Goal: Transaction & Acquisition: Book appointment/travel/reservation

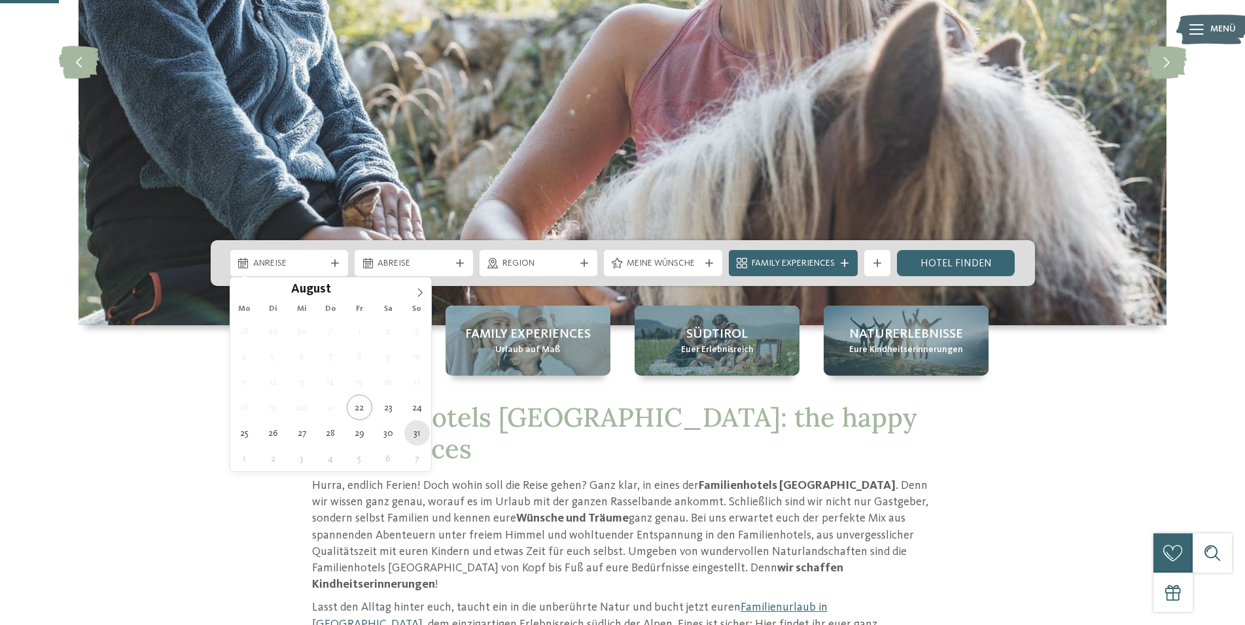
type div "[DATE]"
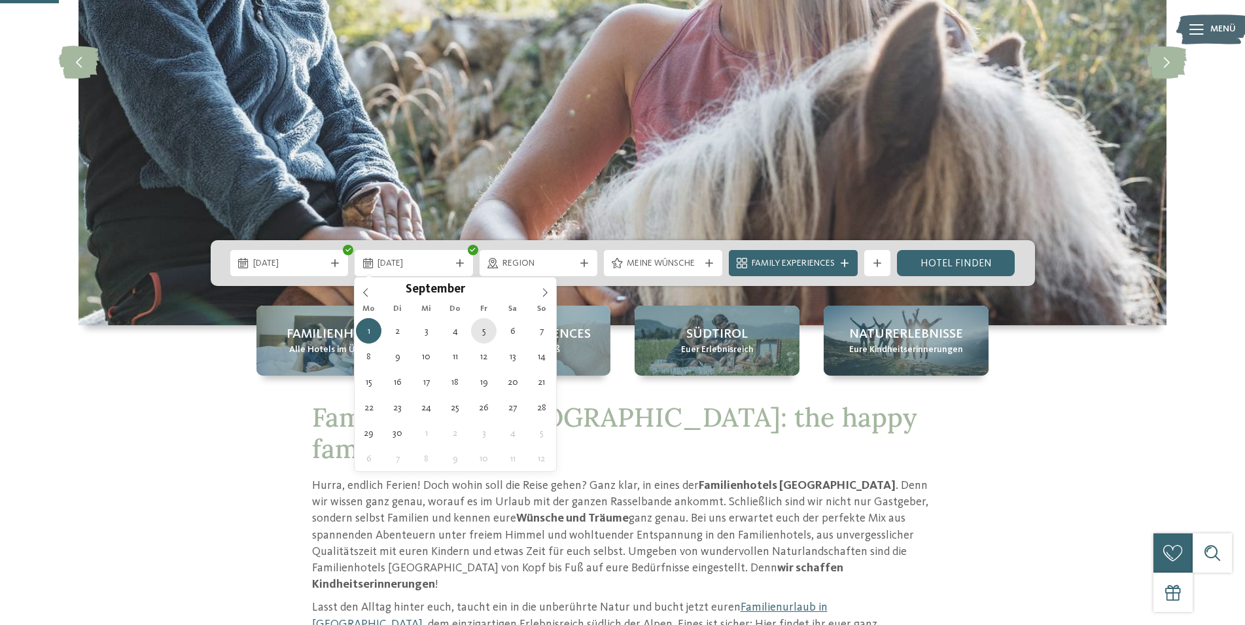
type div "[DATE]"
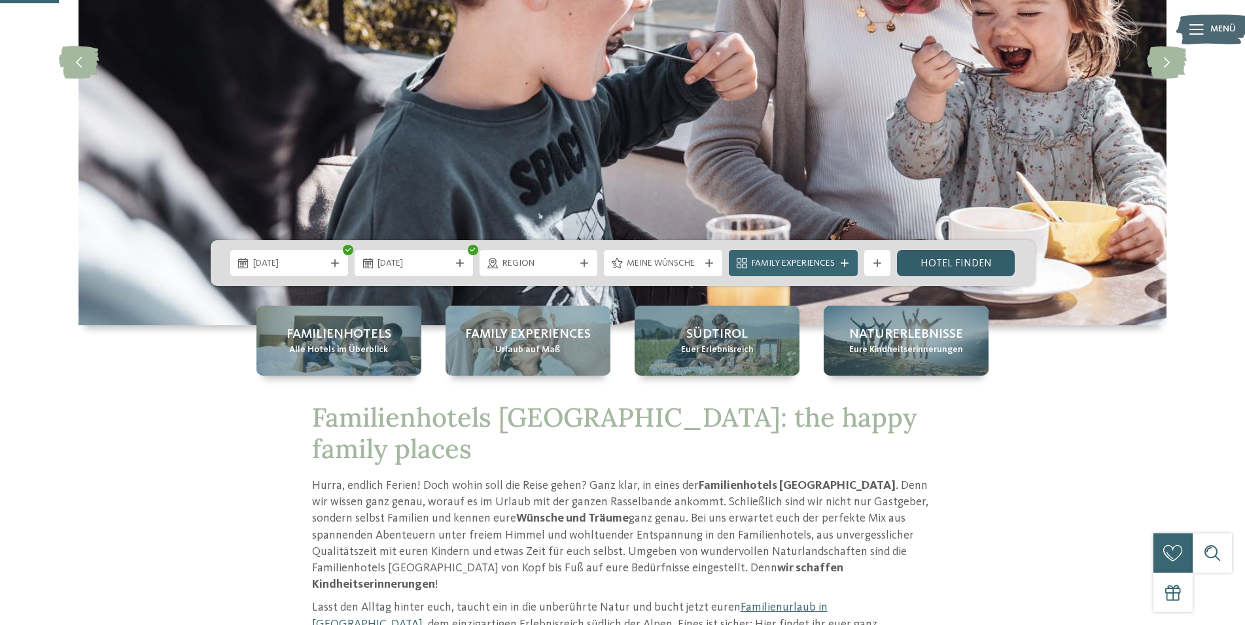
click at [954, 263] on link "Hotel finden" at bounding box center [956, 263] width 118 height 26
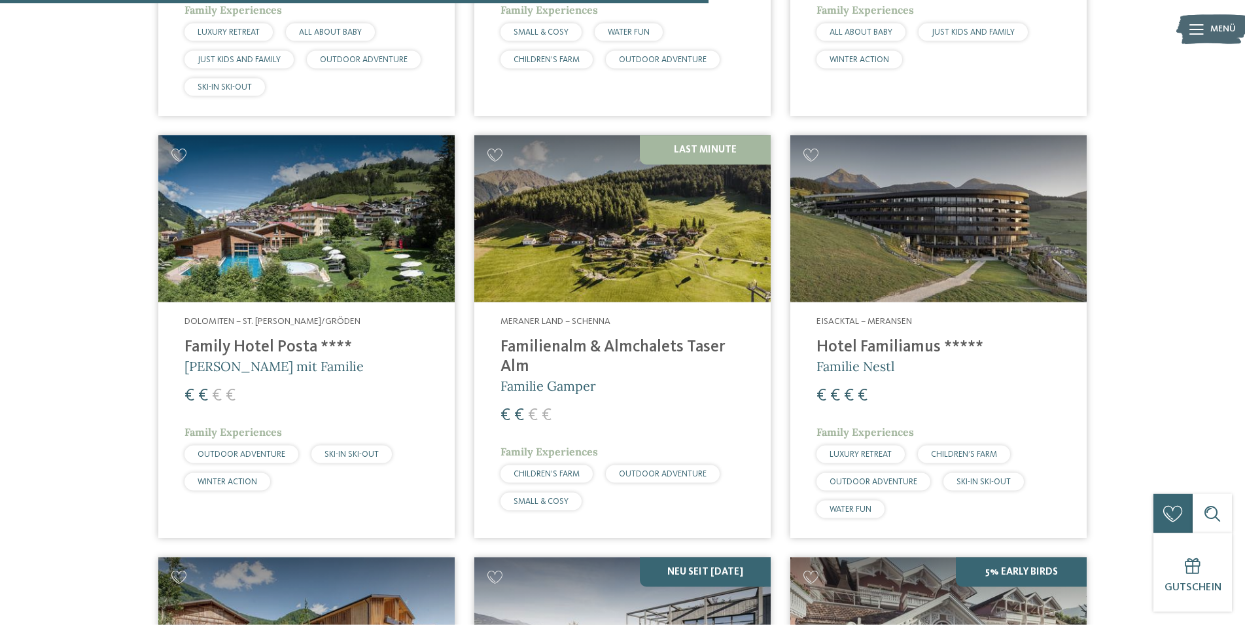
scroll to position [2565, 0]
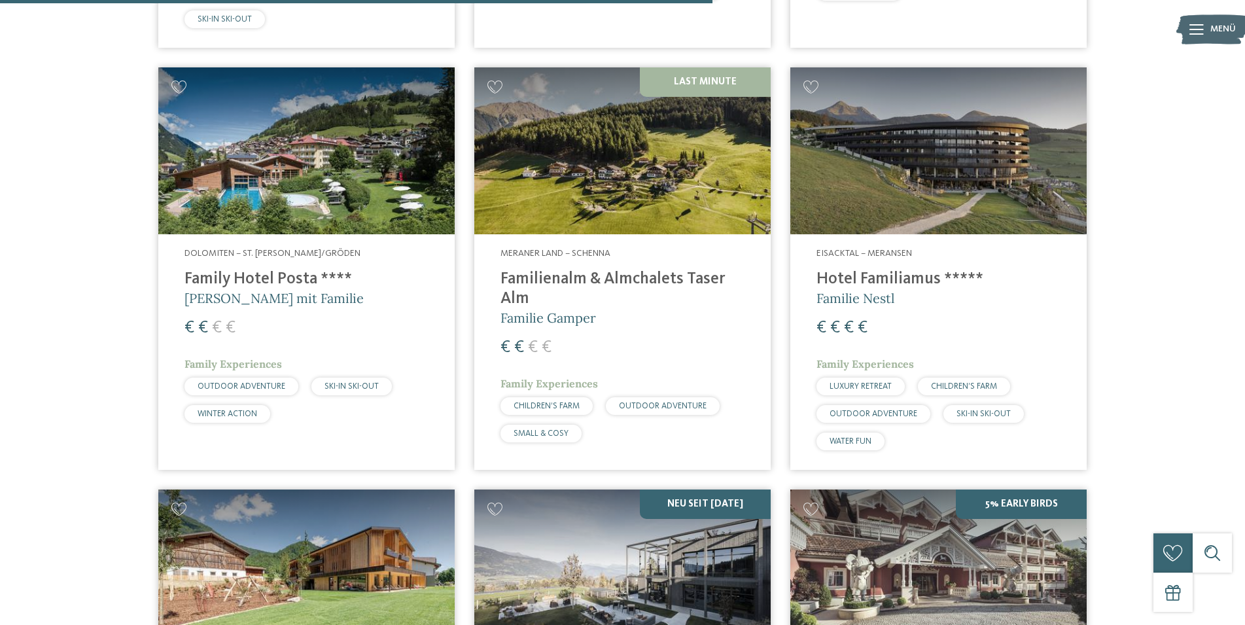
click at [636, 183] on img at bounding box center [622, 150] width 296 height 167
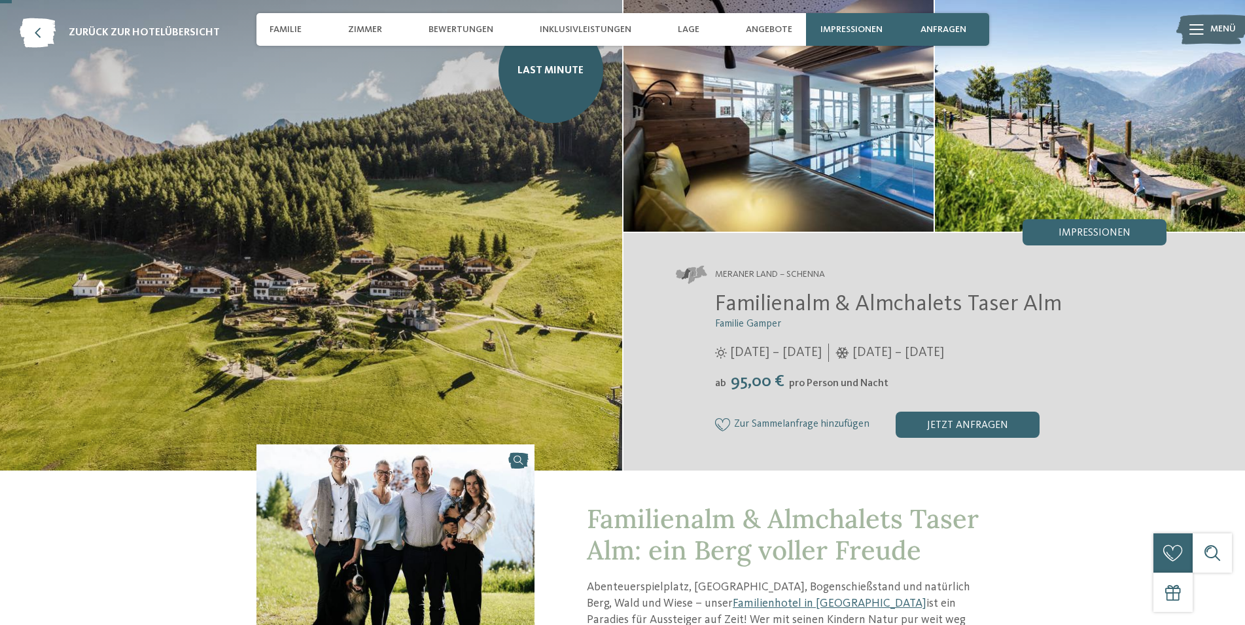
scroll to position [67, 0]
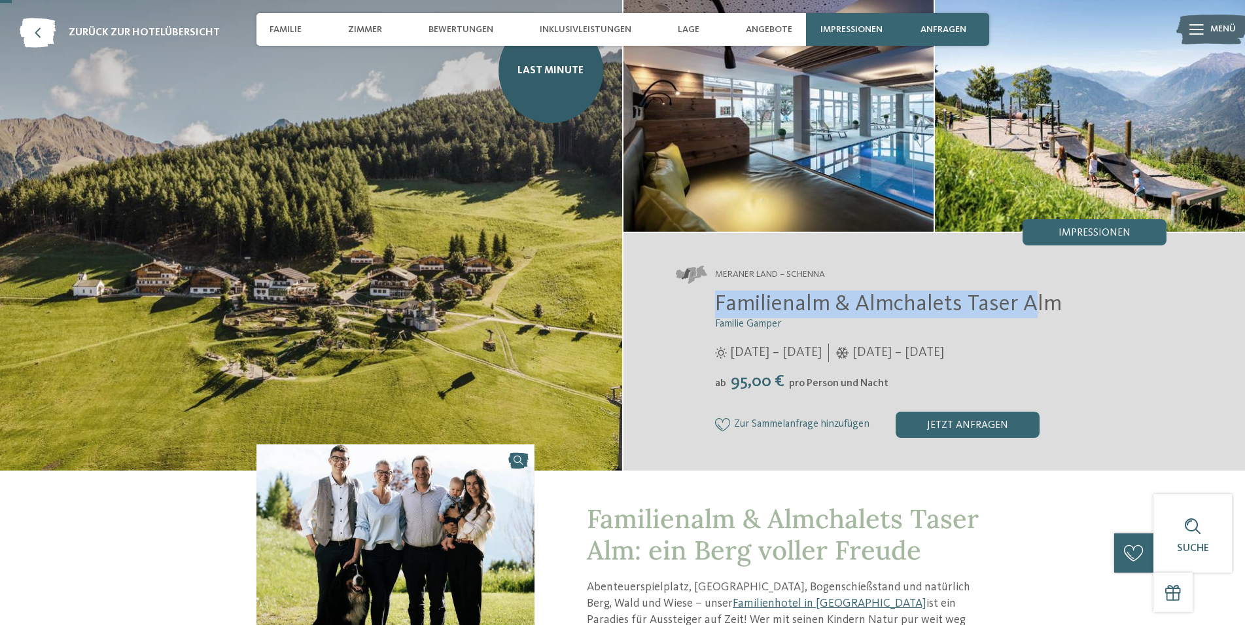
drag, startPoint x: 718, startPoint y: 302, endPoint x: 1030, endPoint y: 315, distance: 312.4
click at [1030, 315] on span "Familienalm & Almchalets Taser Alm" at bounding box center [888, 303] width 347 height 23
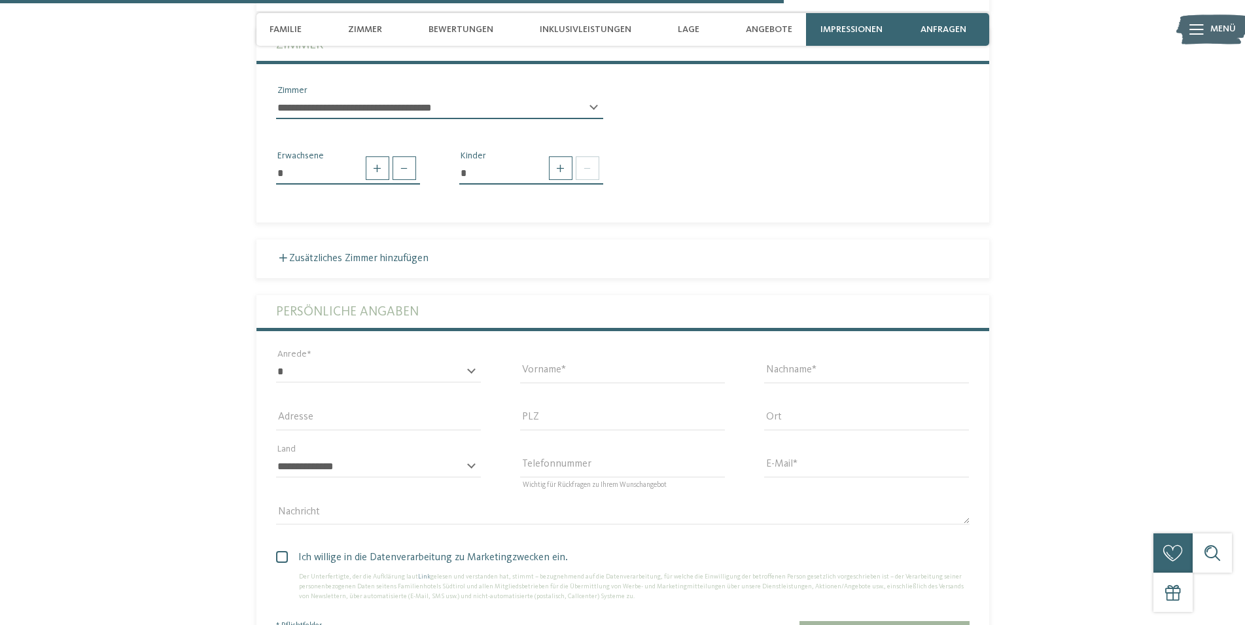
scroll to position [2937, 0]
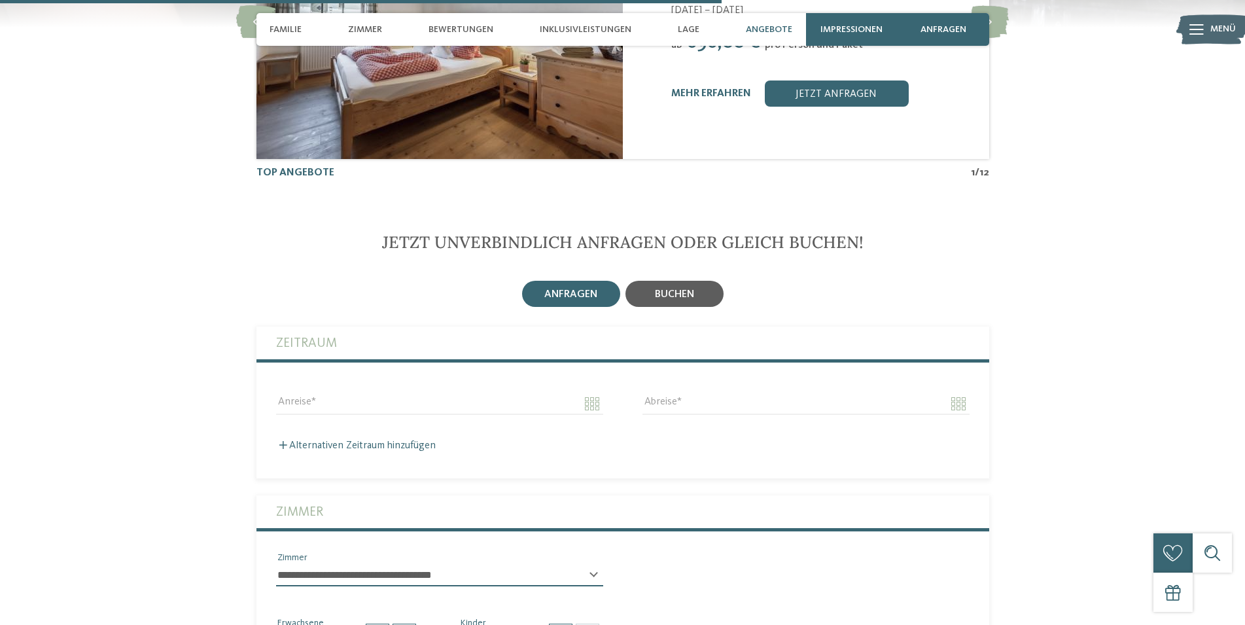
click at [644, 281] on div "buchen" at bounding box center [675, 294] width 98 height 26
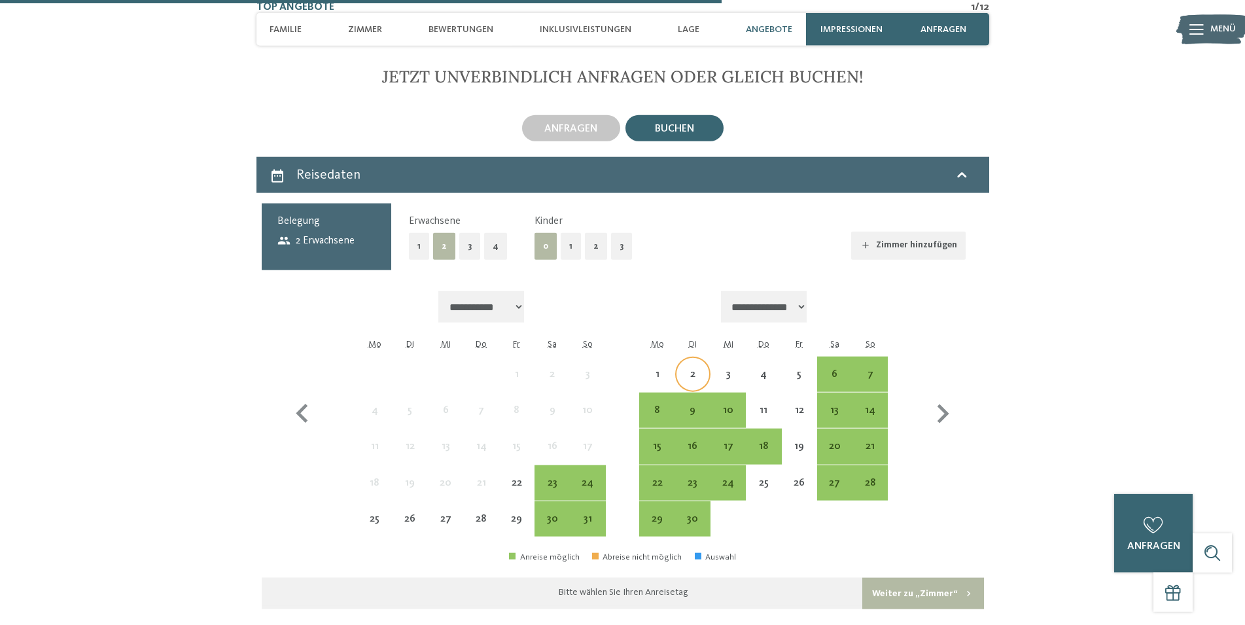
scroll to position [3137, 0]
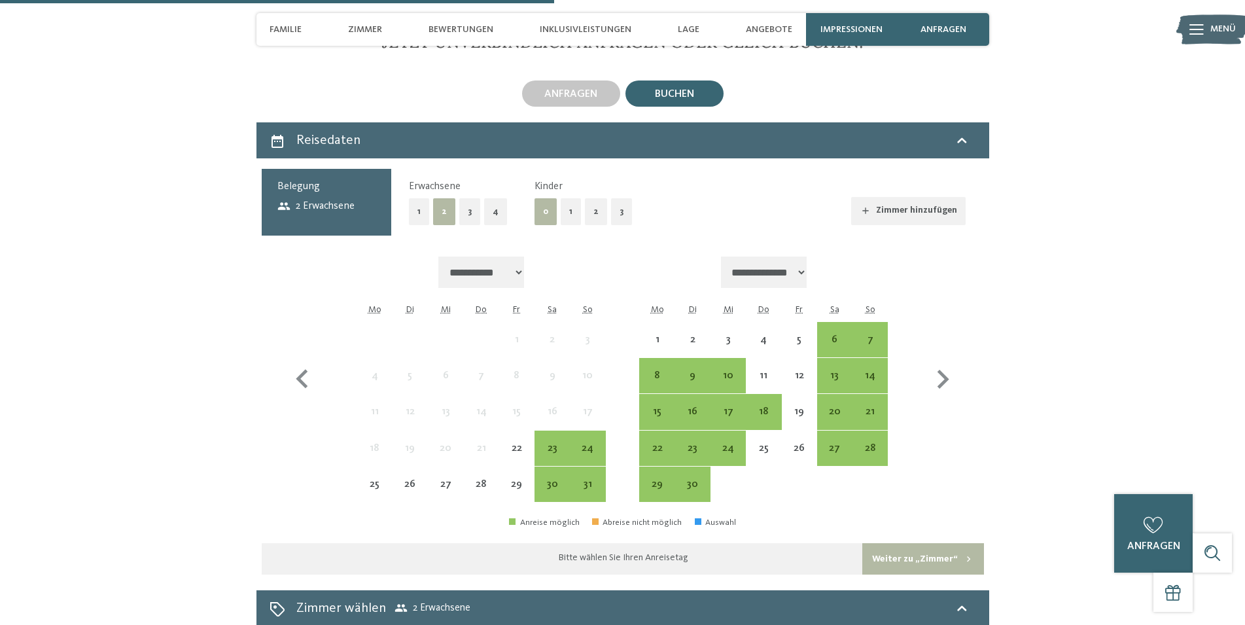
click at [597, 199] on button "2" at bounding box center [596, 211] width 22 height 27
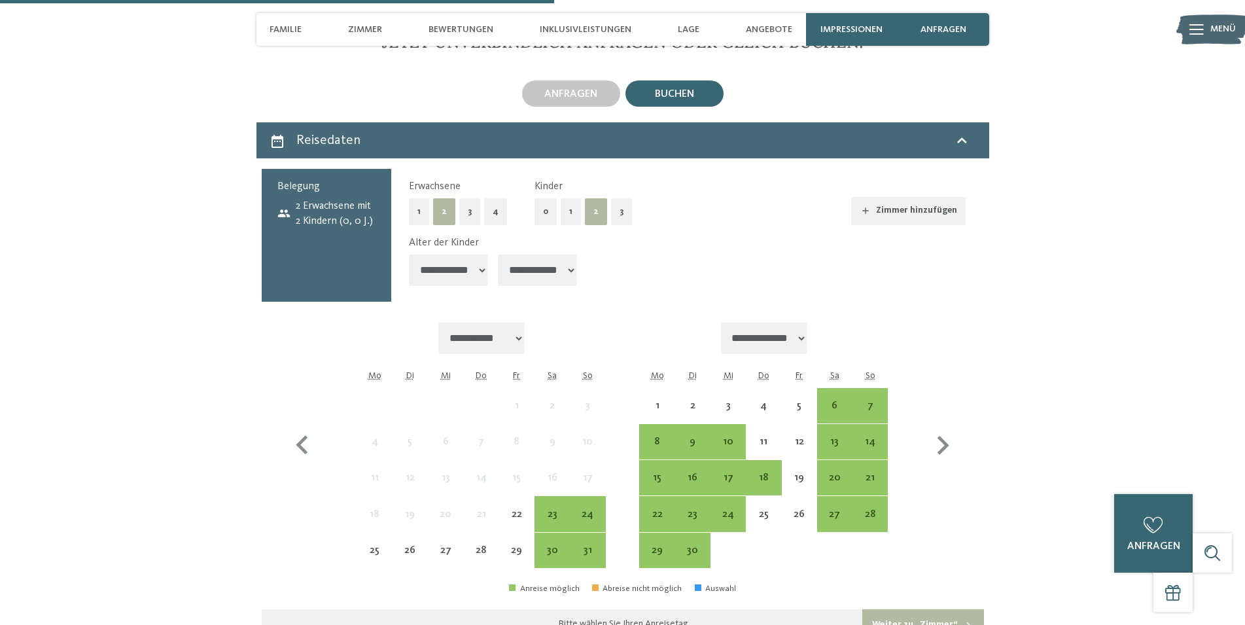
click at [409, 255] on select "**********" at bounding box center [448, 270] width 79 height 31
select select "*"
click option "*******" at bounding box center [0, 0] width 0 height 0
click at [498, 255] on select "**********" at bounding box center [537, 270] width 79 height 31
select select "*"
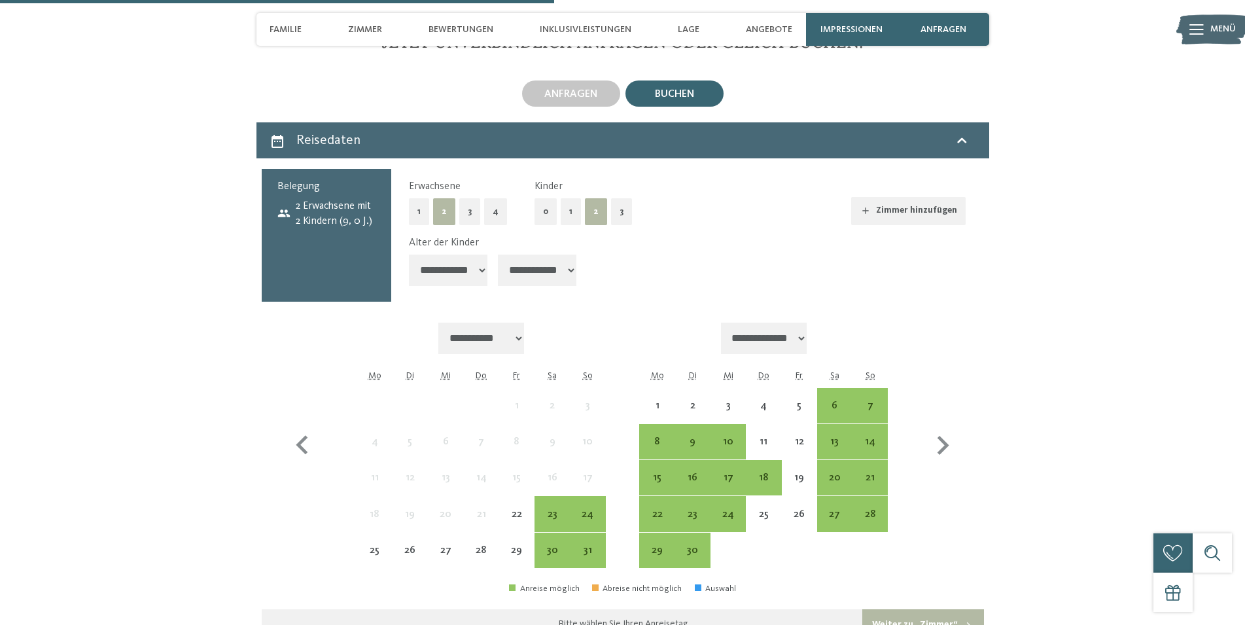
click option "*******" at bounding box center [0, 0] width 0 height 0
click at [593, 545] on div "31" at bounding box center [587, 561] width 33 height 33
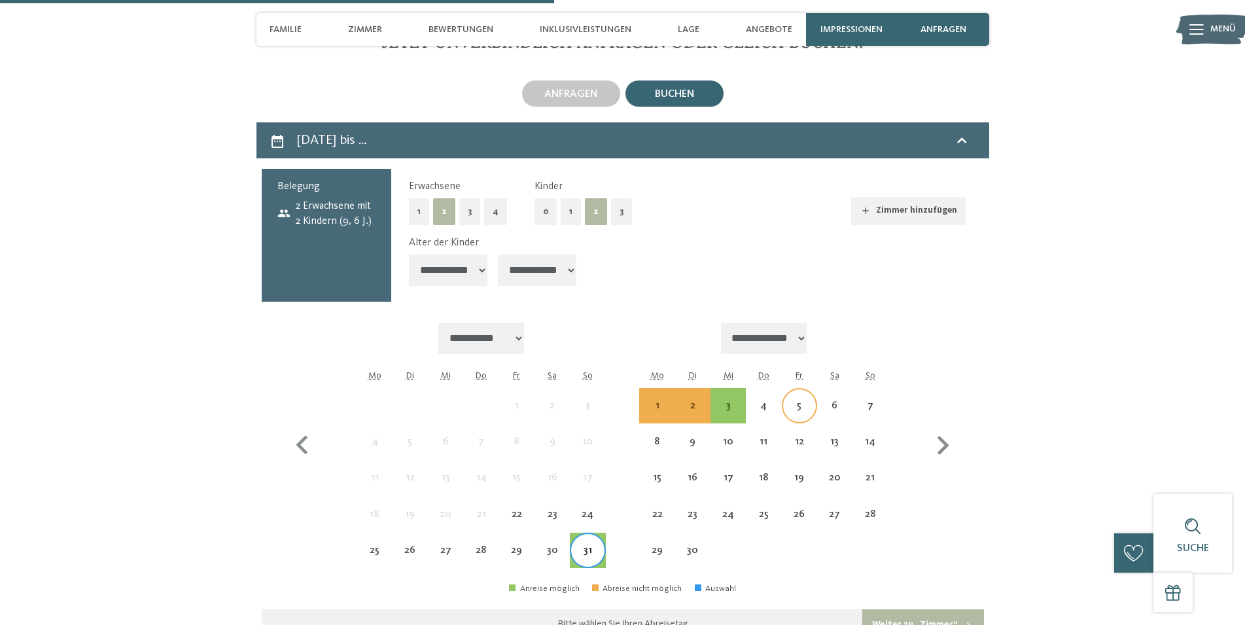
click at [800, 400] on div "5" at bounding box center [799, 416] width 33 height 33
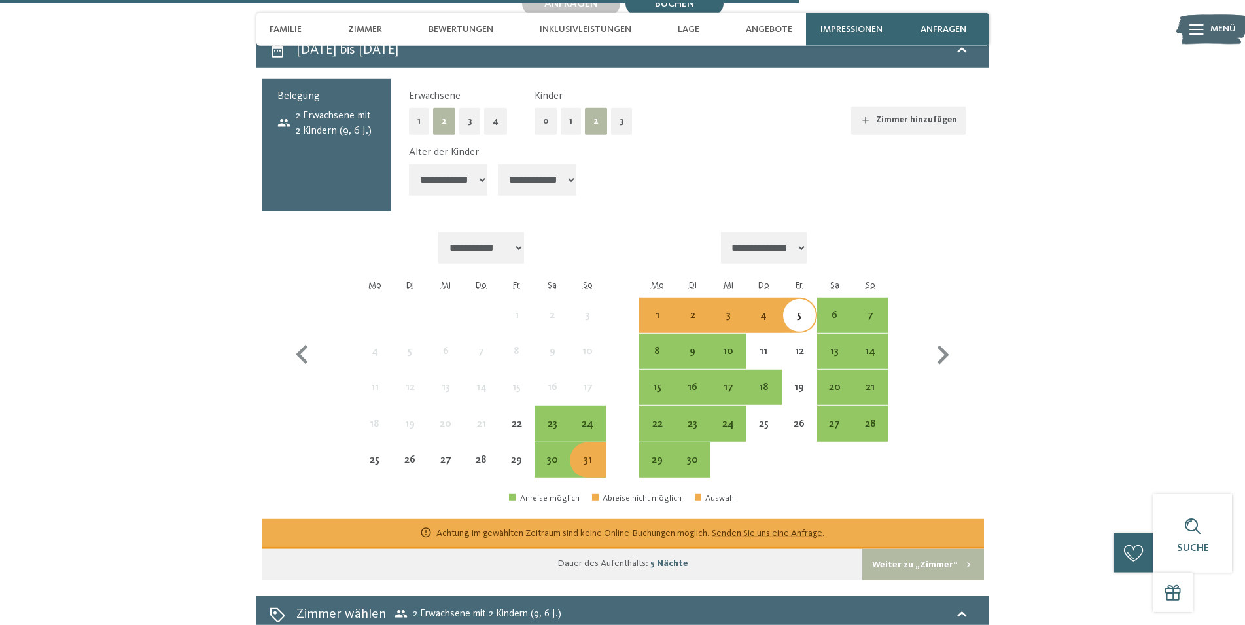
scroll to position [3270, 0]
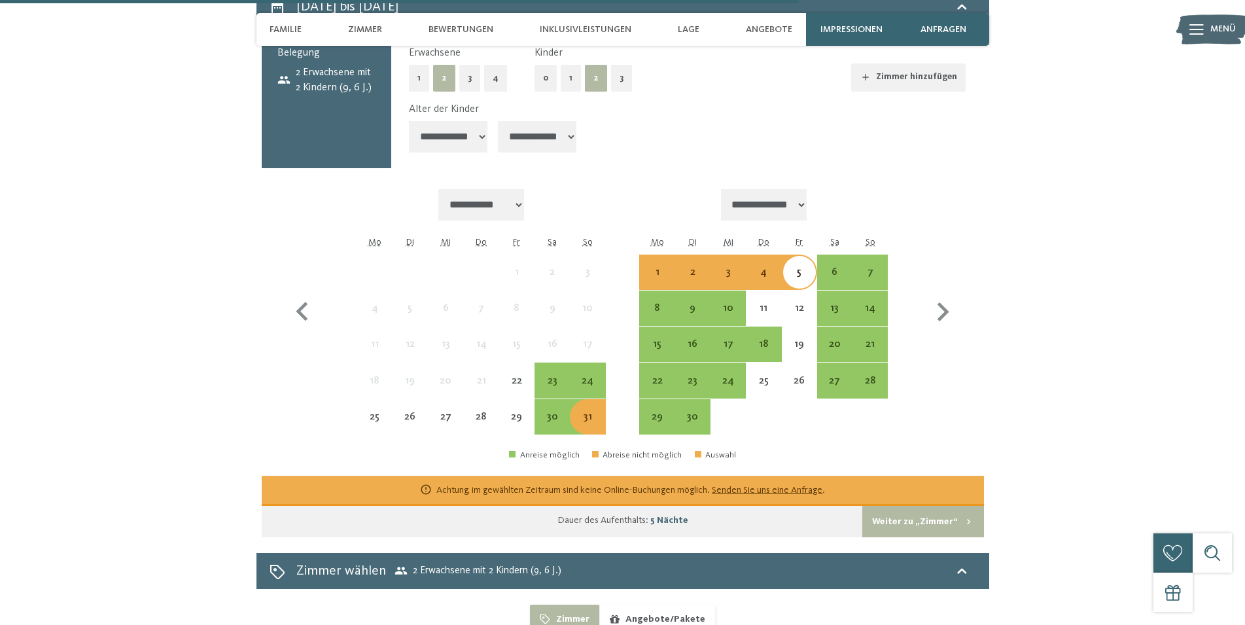
click at [593, 412] on div "31" at bounding box center [587, 428] width 33 height 33
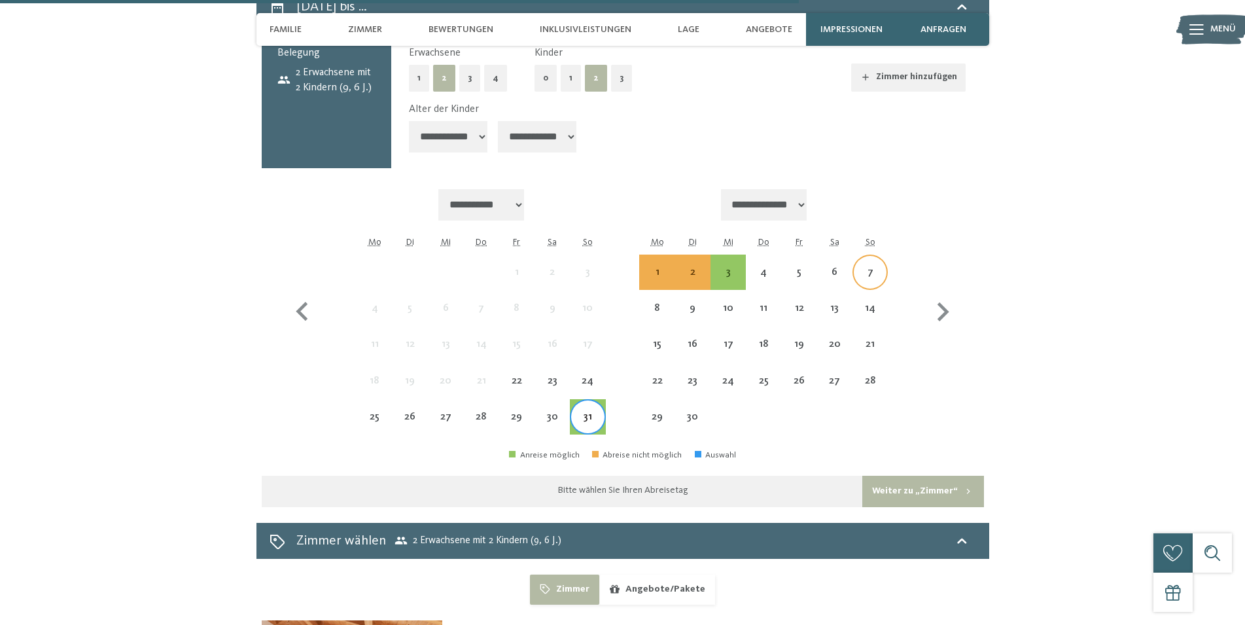
click at [867, 267] on div "7" at bounding box center [870, 283] width 33 height 33
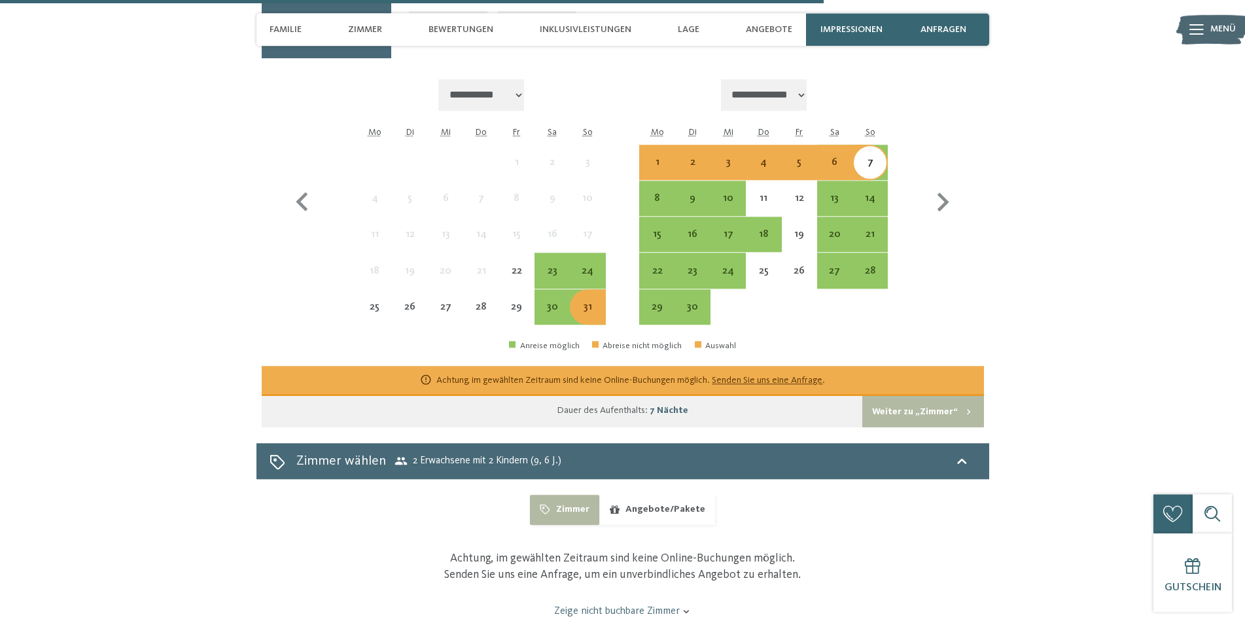
scroll to position [3404, 0]
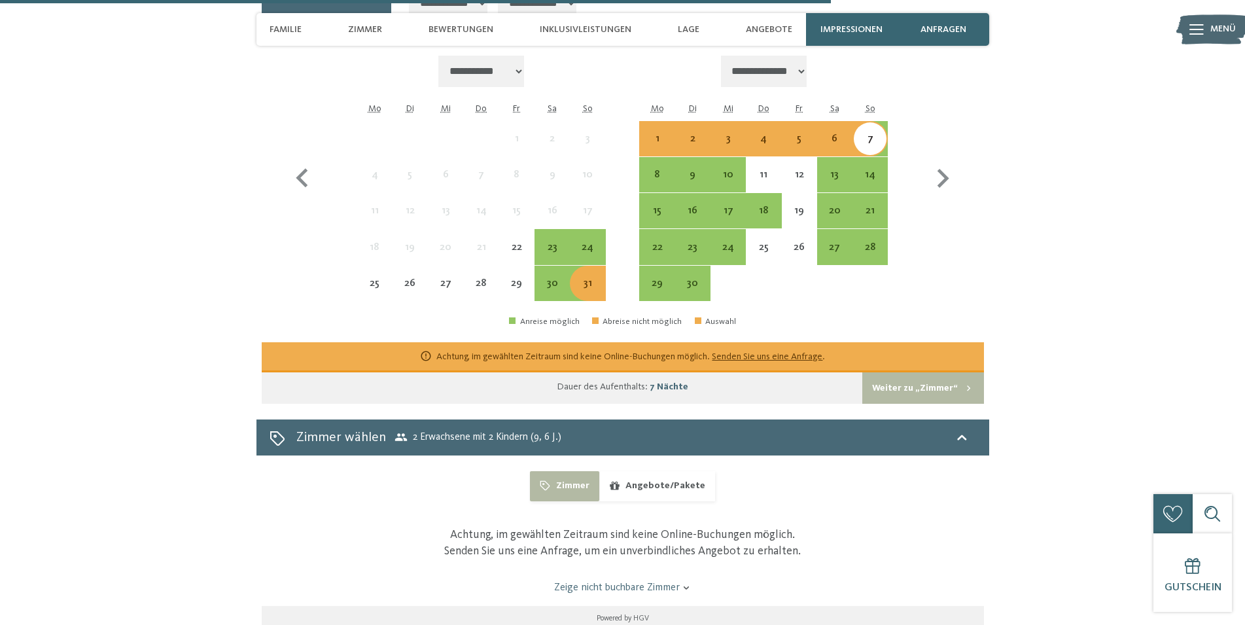
click at [679, 472] on button "Angebote/Pakete" at bounding box center [657, 486] width 116 height 30
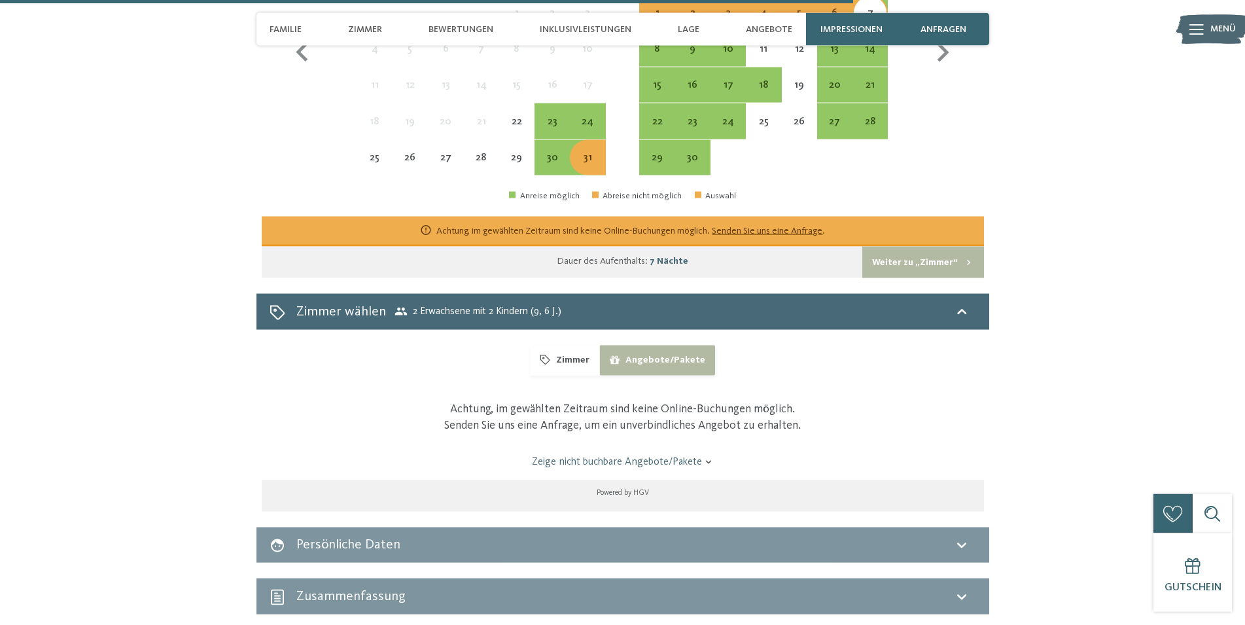
scroll to position [3604, 0]
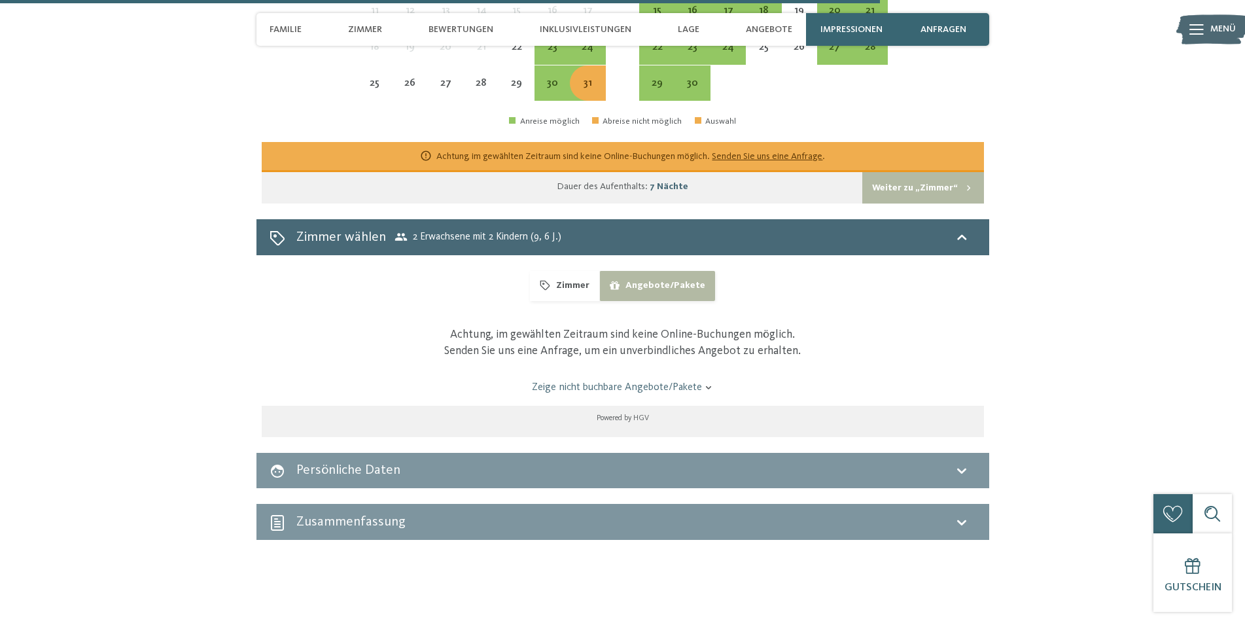
click at [692, 380] on link "Zeige nicht buchbare Angebote/Pakete" at bounding box center [622, 387] width 679 height 14
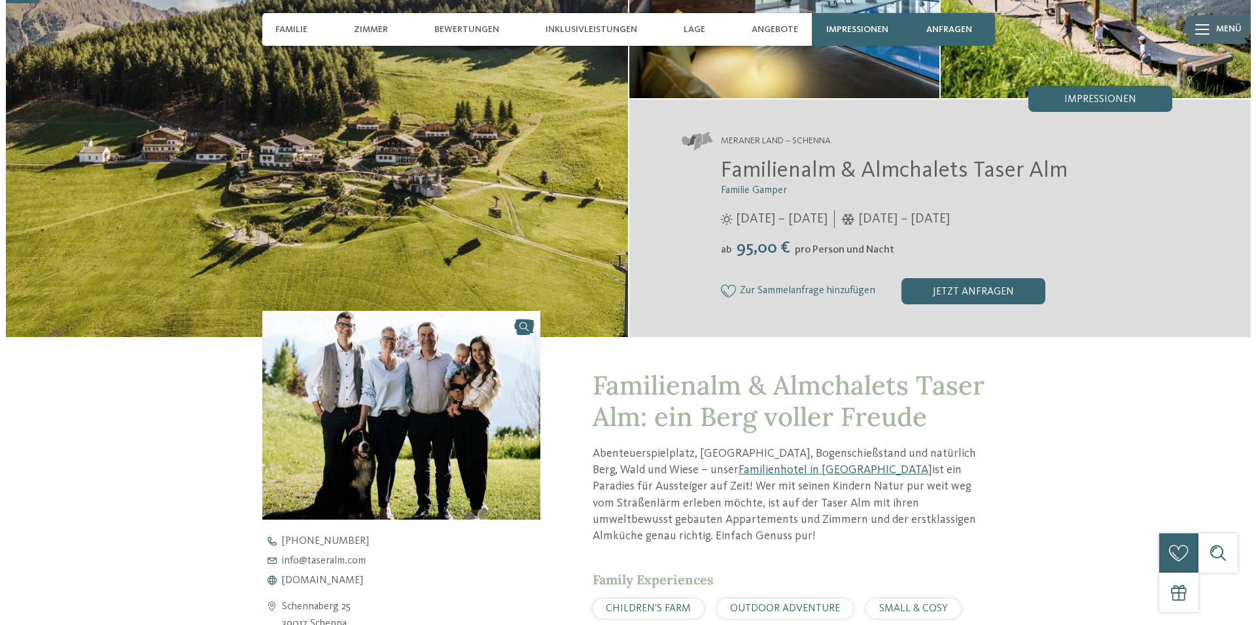
scroll to position [0, 0]
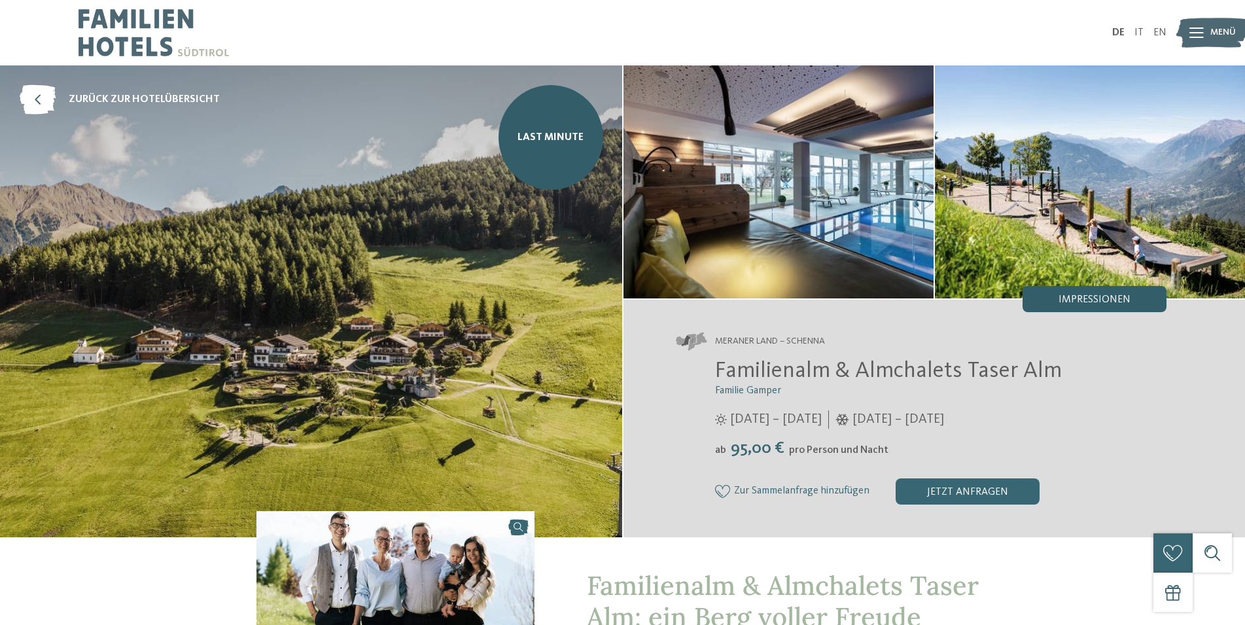
click at [1091, 306] on div "Impressionen" at bounding box center [1095, 299] width 144 height 26
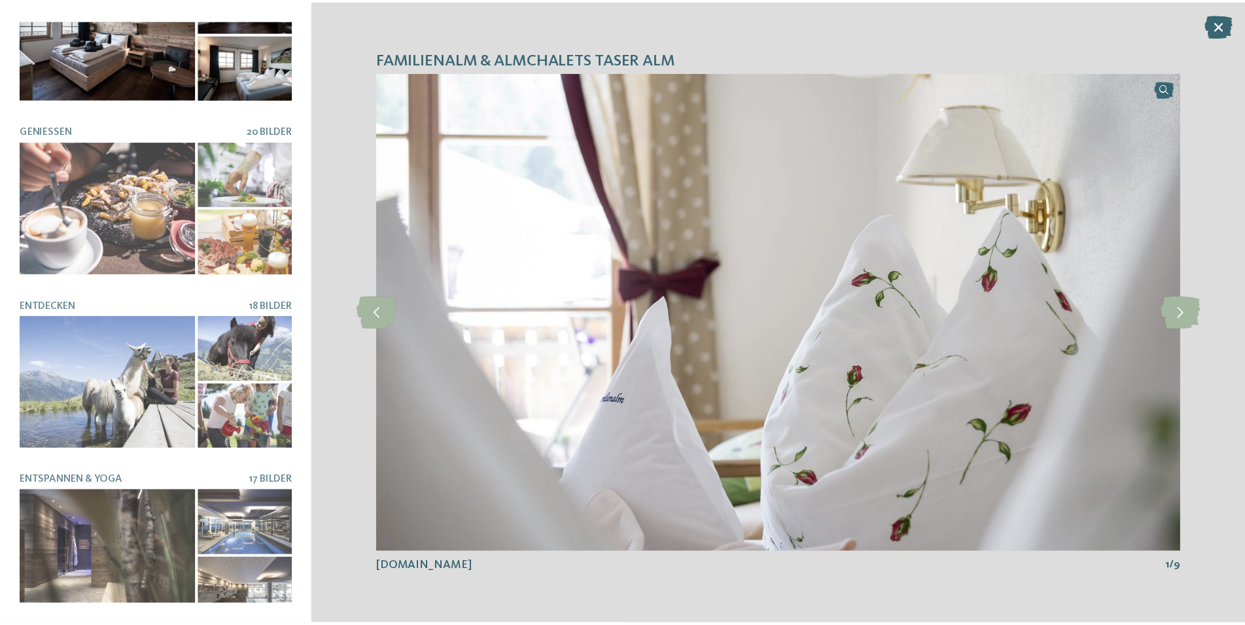
scroll to position [423, 0]
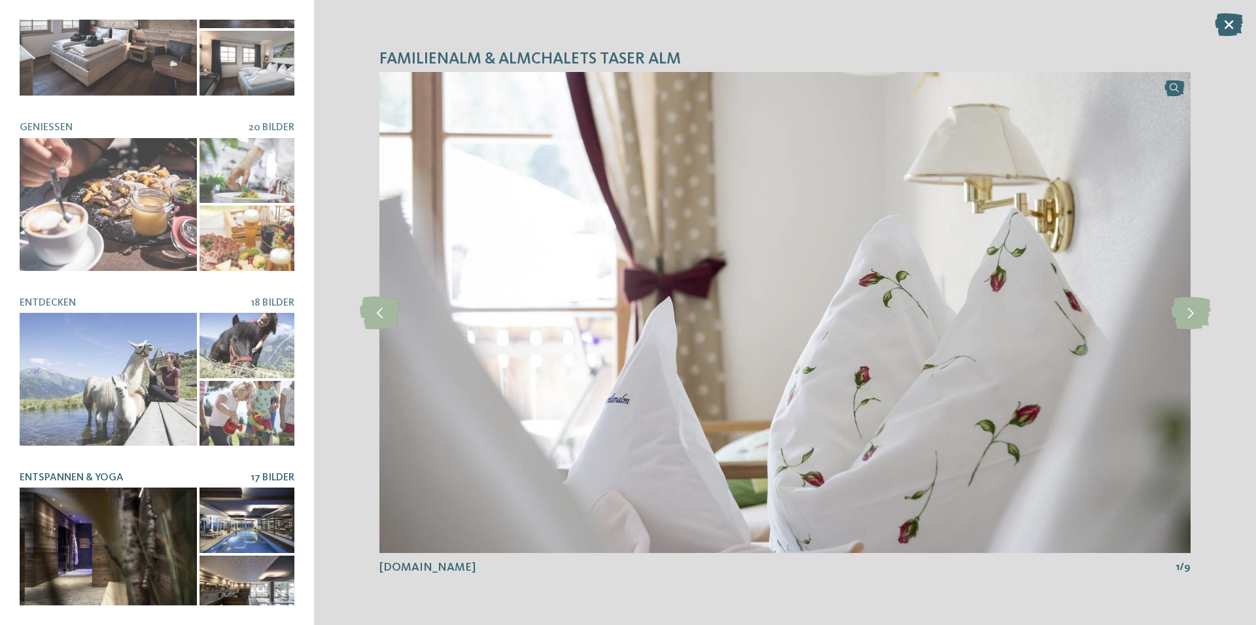
click at [134, 548] on div at bounding box center [108, 553] width 177 height 133
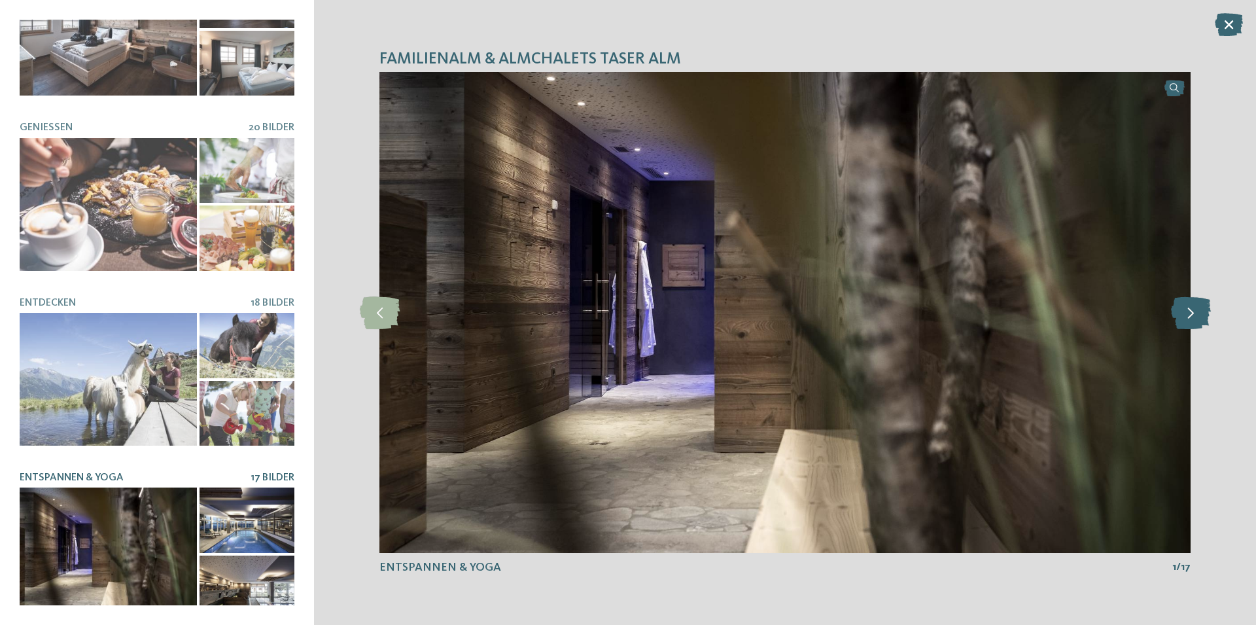
click at [1190, 311] on icon at bounding box center [1191, 312] width 40 height 33
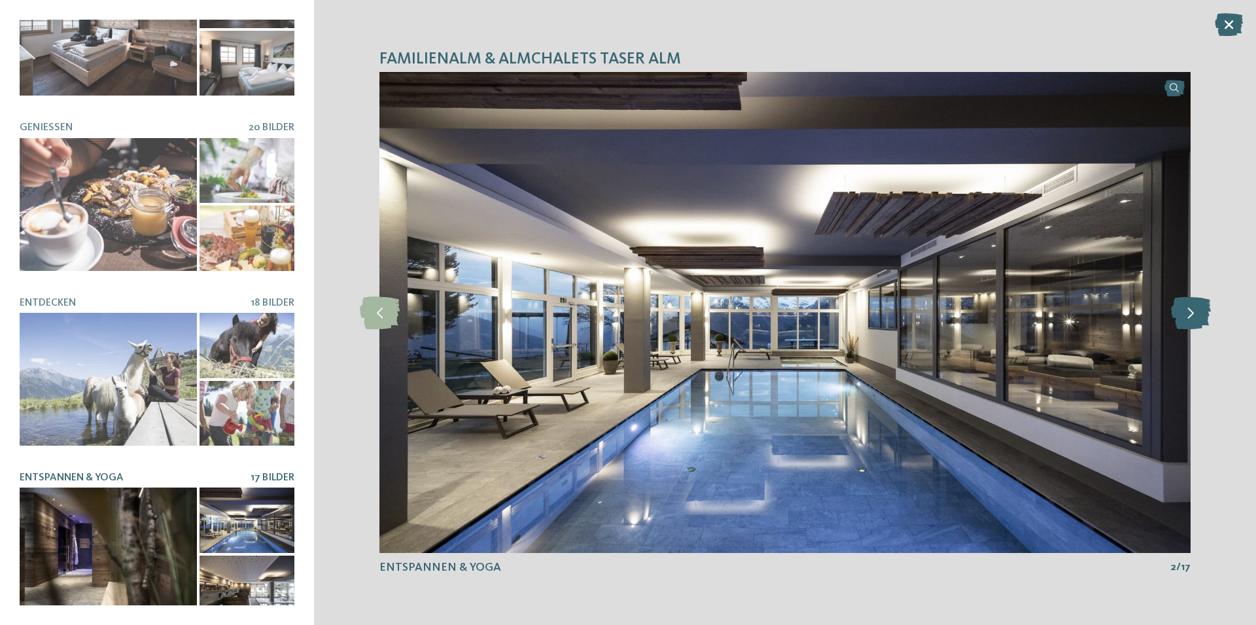
click at [1191, 311] on icon at bounding box center [1191, 312] width 40 height 33
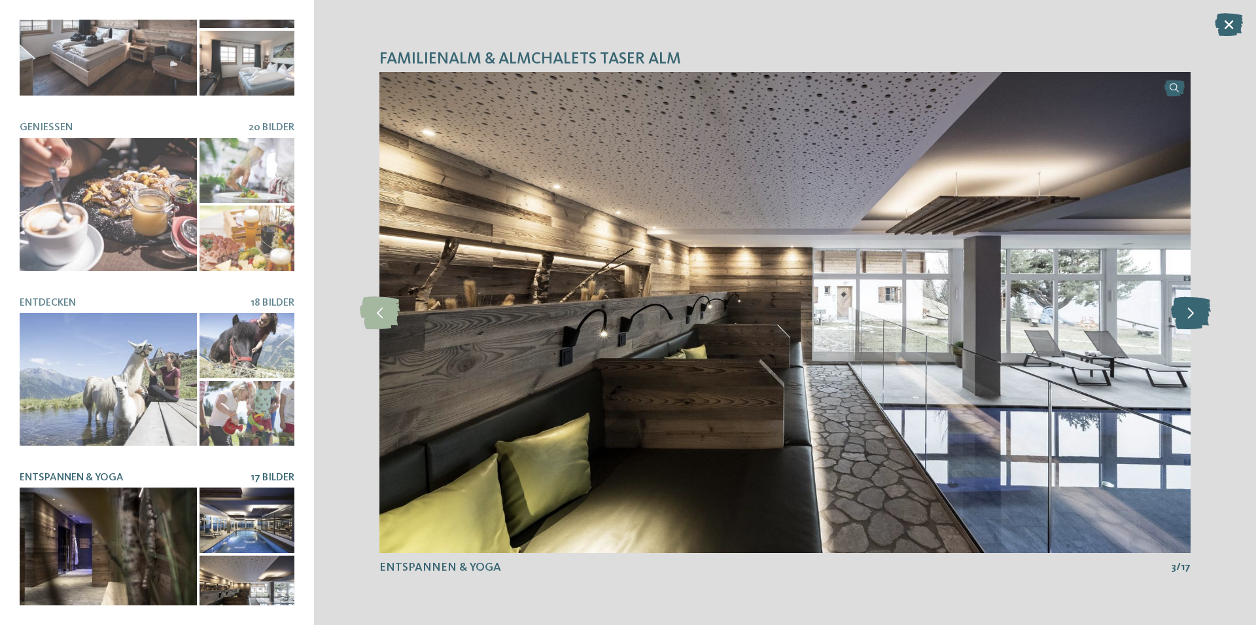
click at [1191, 311] on icon at bounding box center [1191, 312] width 40 height 33
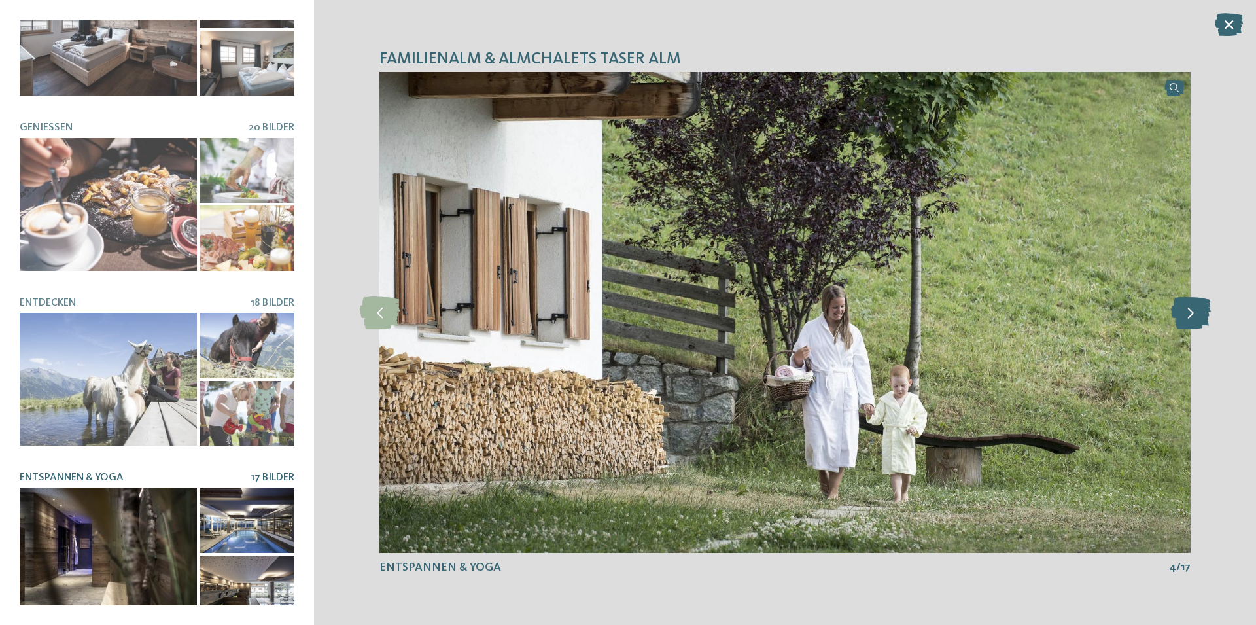
click at [1191, 311] on icon at bounding box center [1191, 312] width 40 height 33
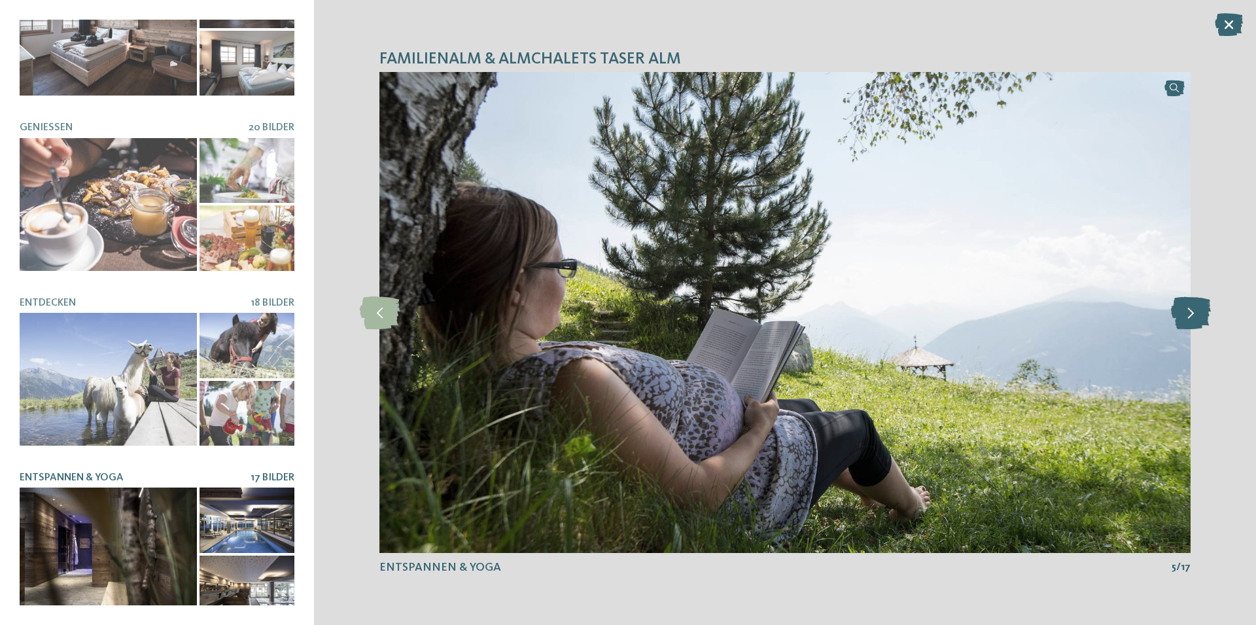
click at [1191, 311] on icon at bounding box center [1191, 312] width 40 height 33
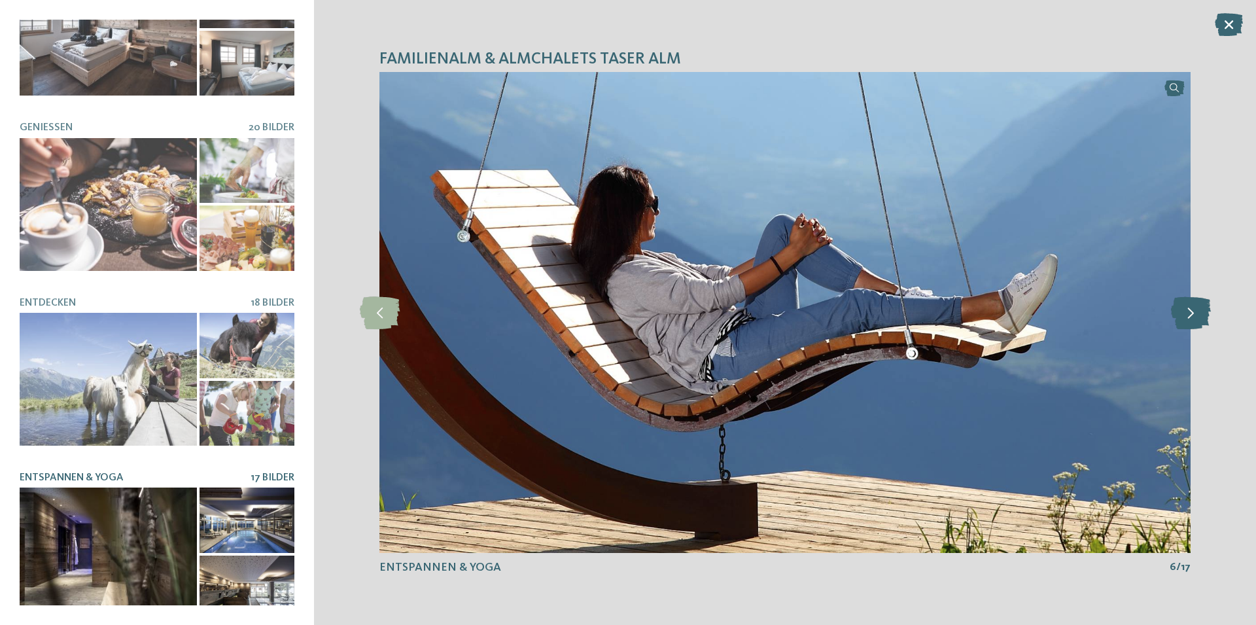
click at [1191, 311] on icon at bounding box center [1191, 312] width 40 height 33
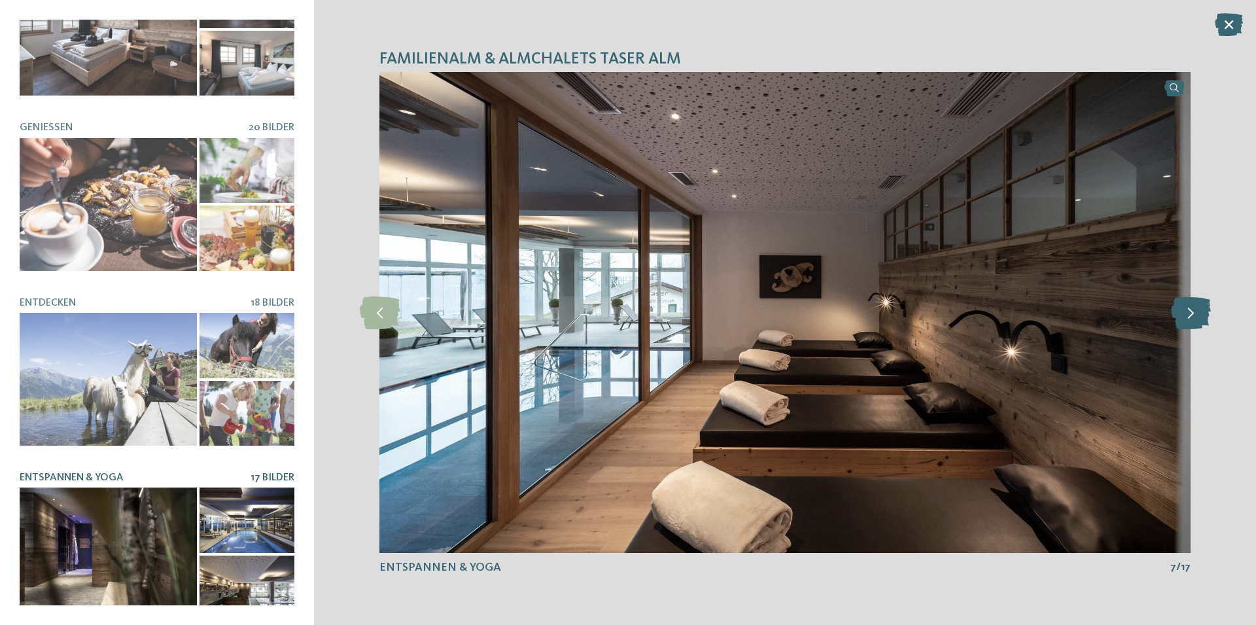
click at [1191, 311] on icon at bounding box center [1191, 312] width 40 height 33
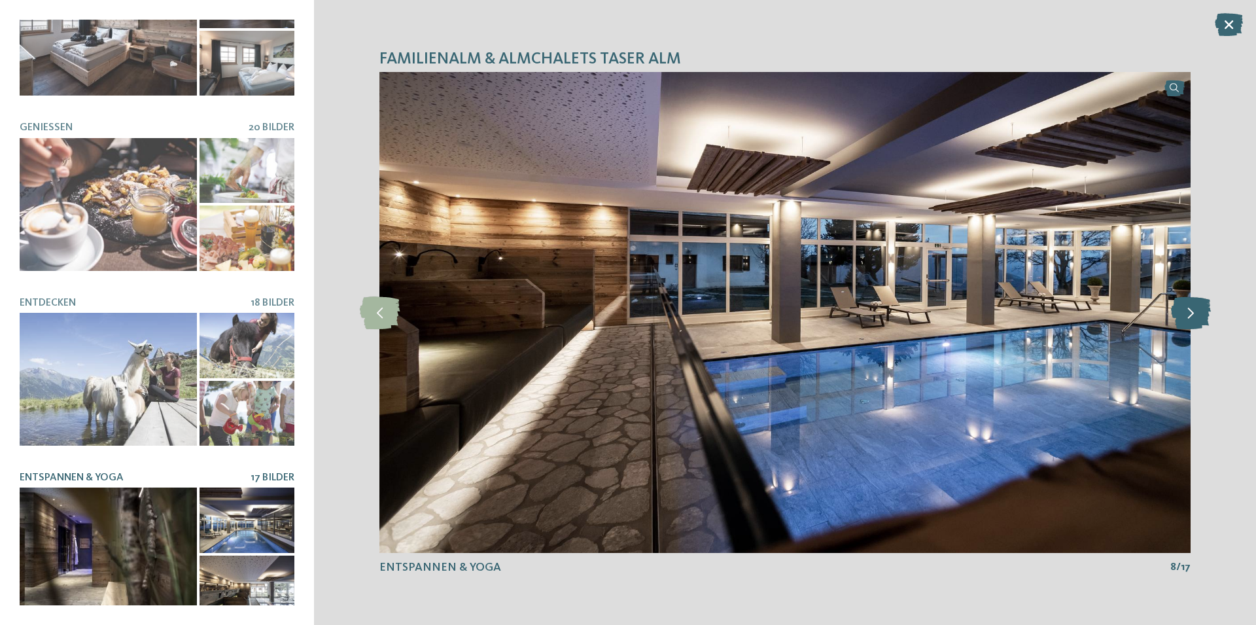
click at [1191, 311] on icon at bounding box center [1191, 312] width 40 height 33
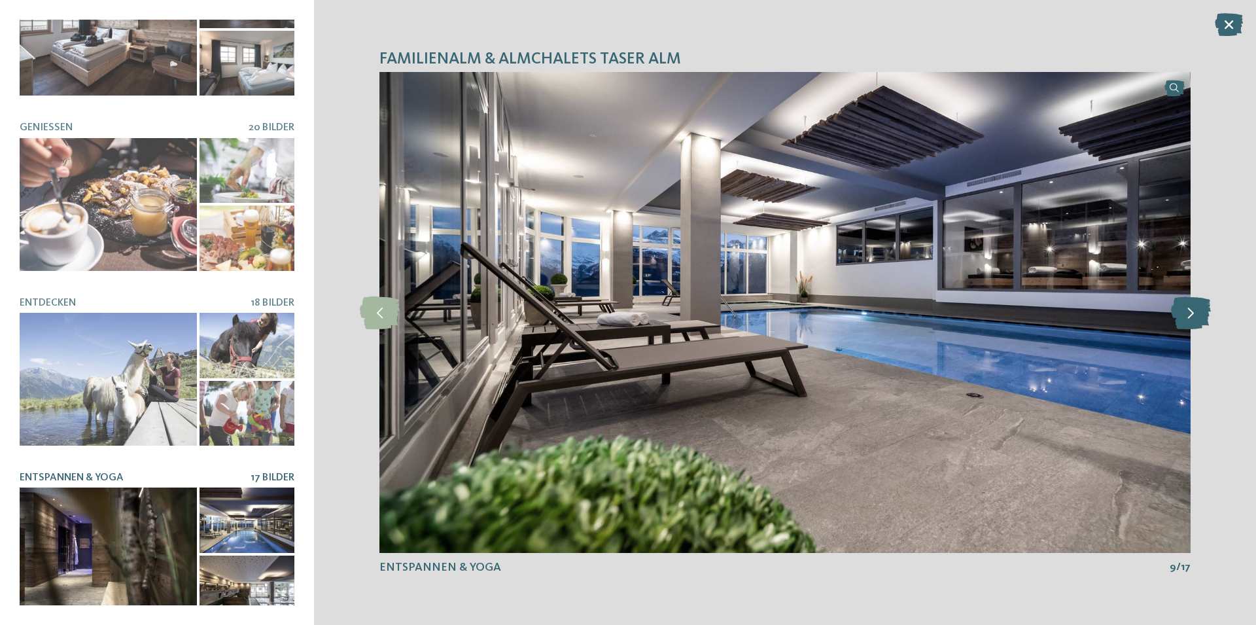
click at [1191, 311] on icon at bounding box center [1191, 312] width 40 height 33
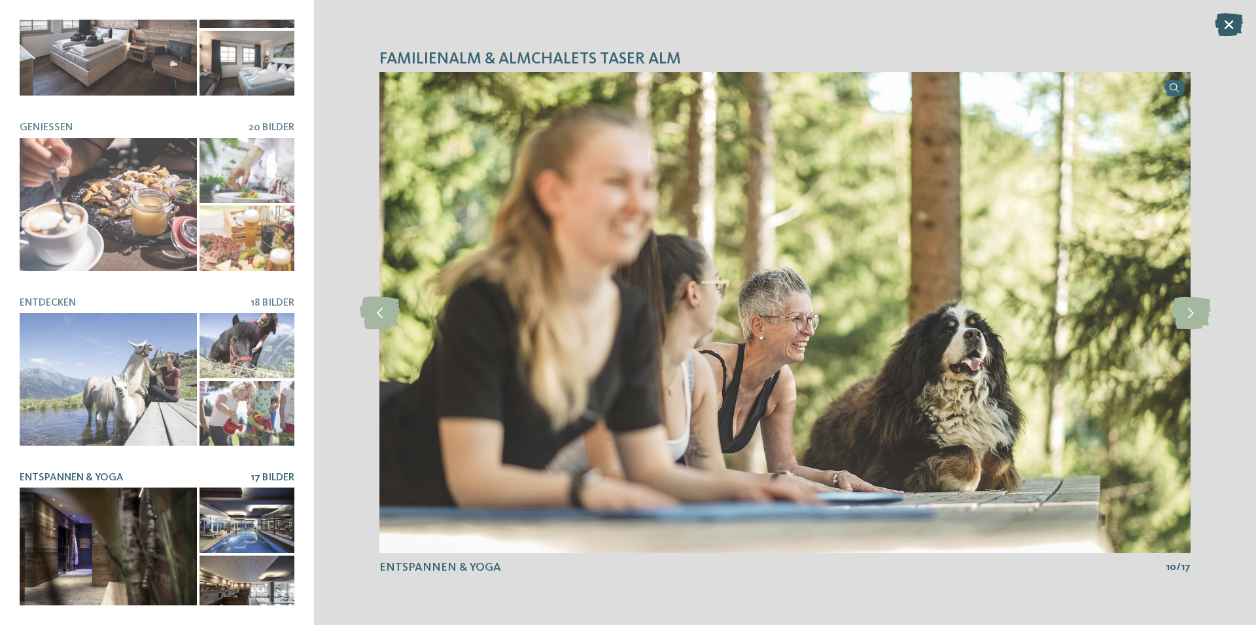
click at [1222, 17] on icon at bounding box center [1229, 24] width 28 height 23
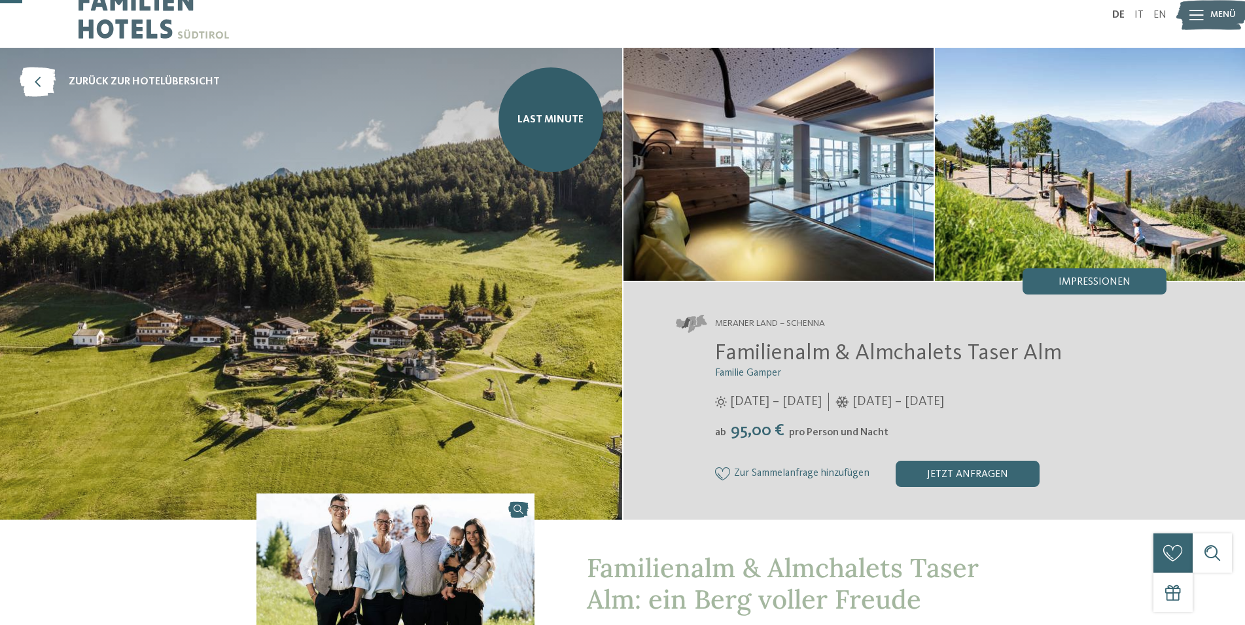
scroll to position [0, 0]
